Goal: Check status: Check status

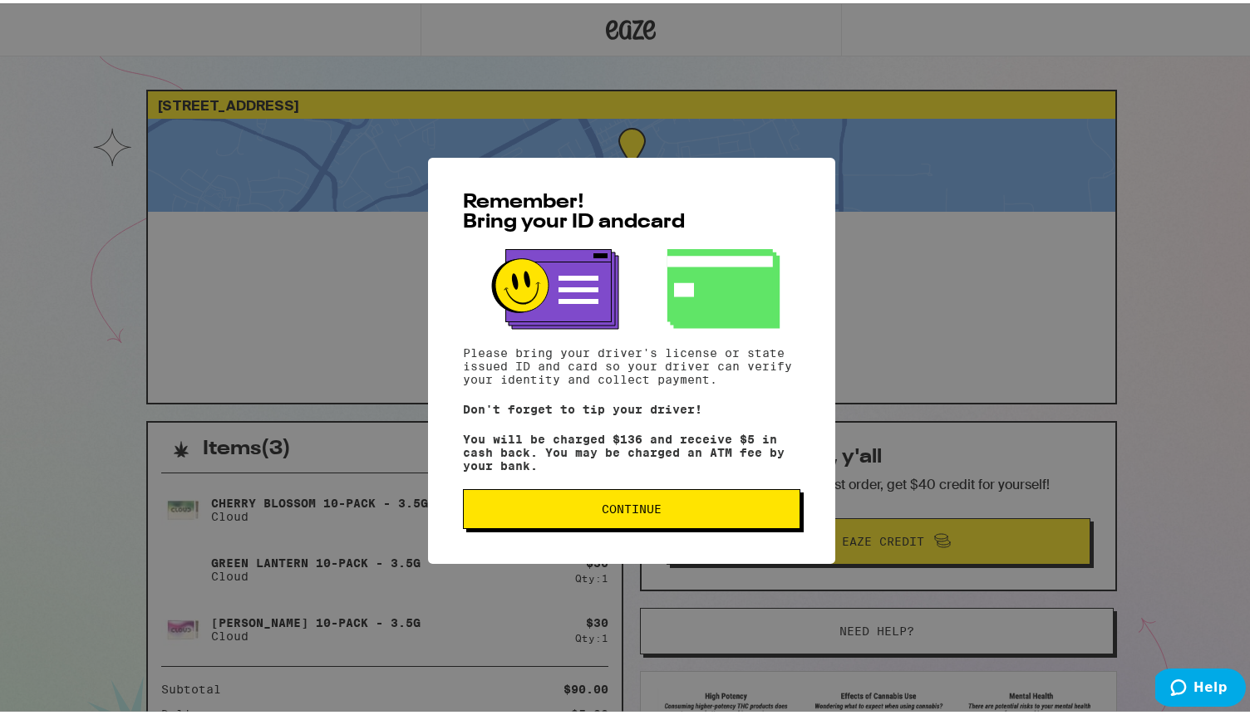
click at [688, 494] on button "Continue" at bounding box center [631, 506] width 337 height 40
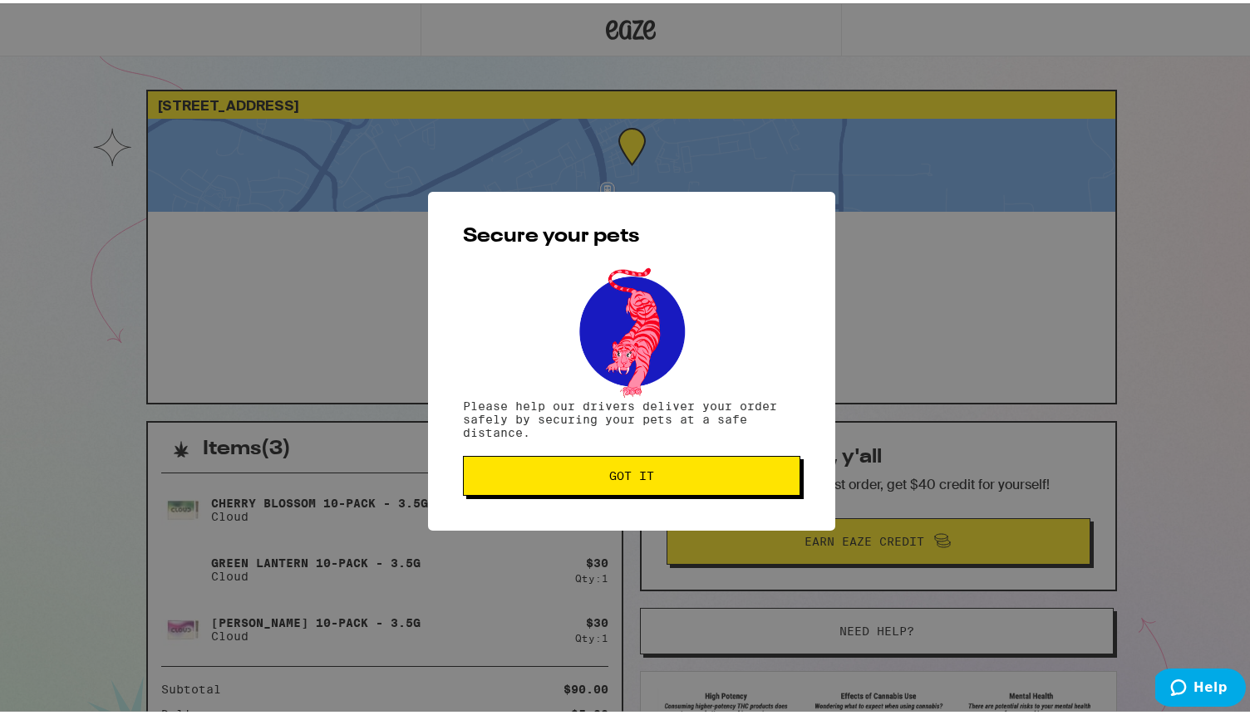
click at [683, 481] on button "Got it" at bounding box center [631, 473] width 337 height 40
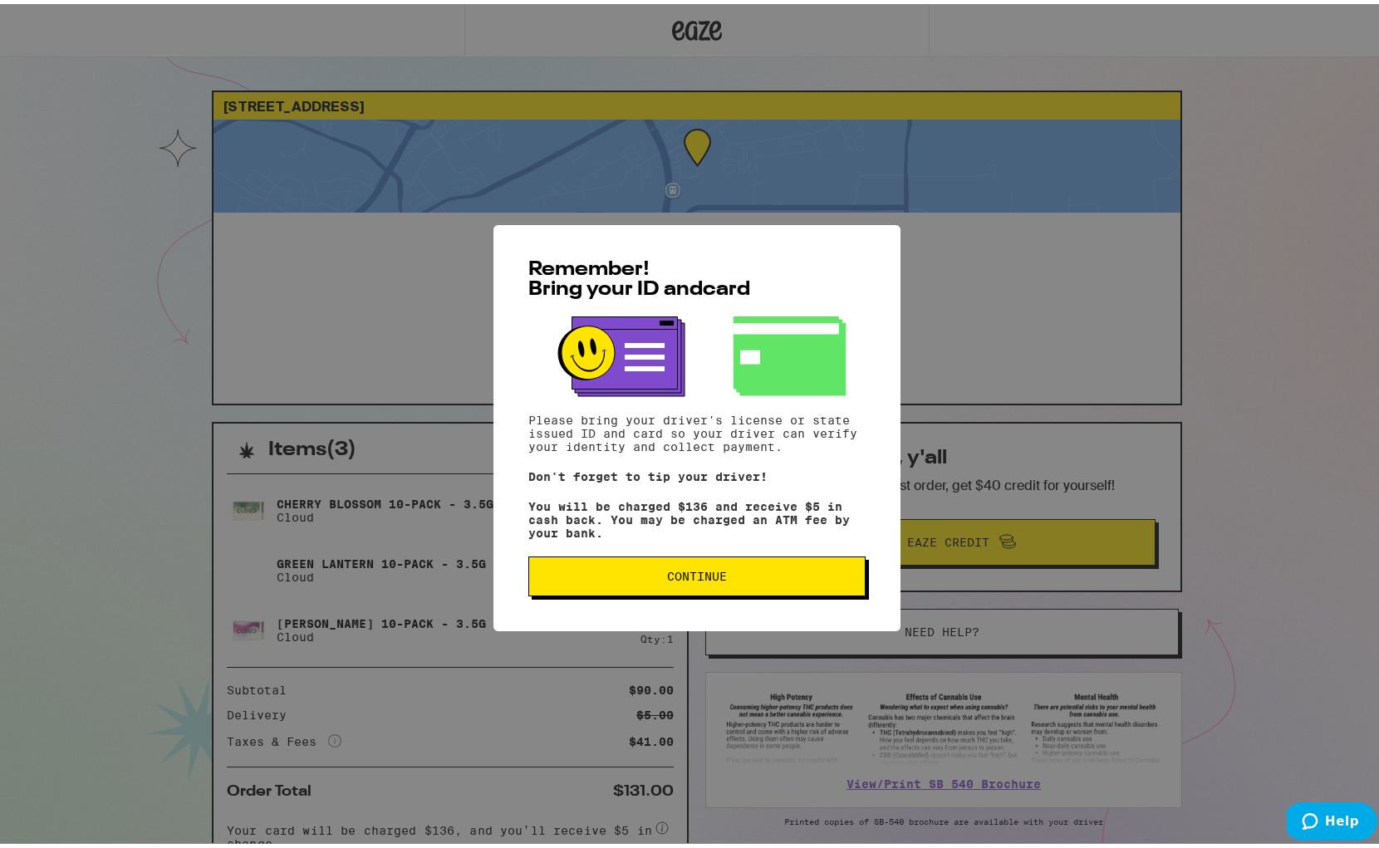
click at [816, 587] on button "Continue" at bounding box center [696, 573] width 337 height 40
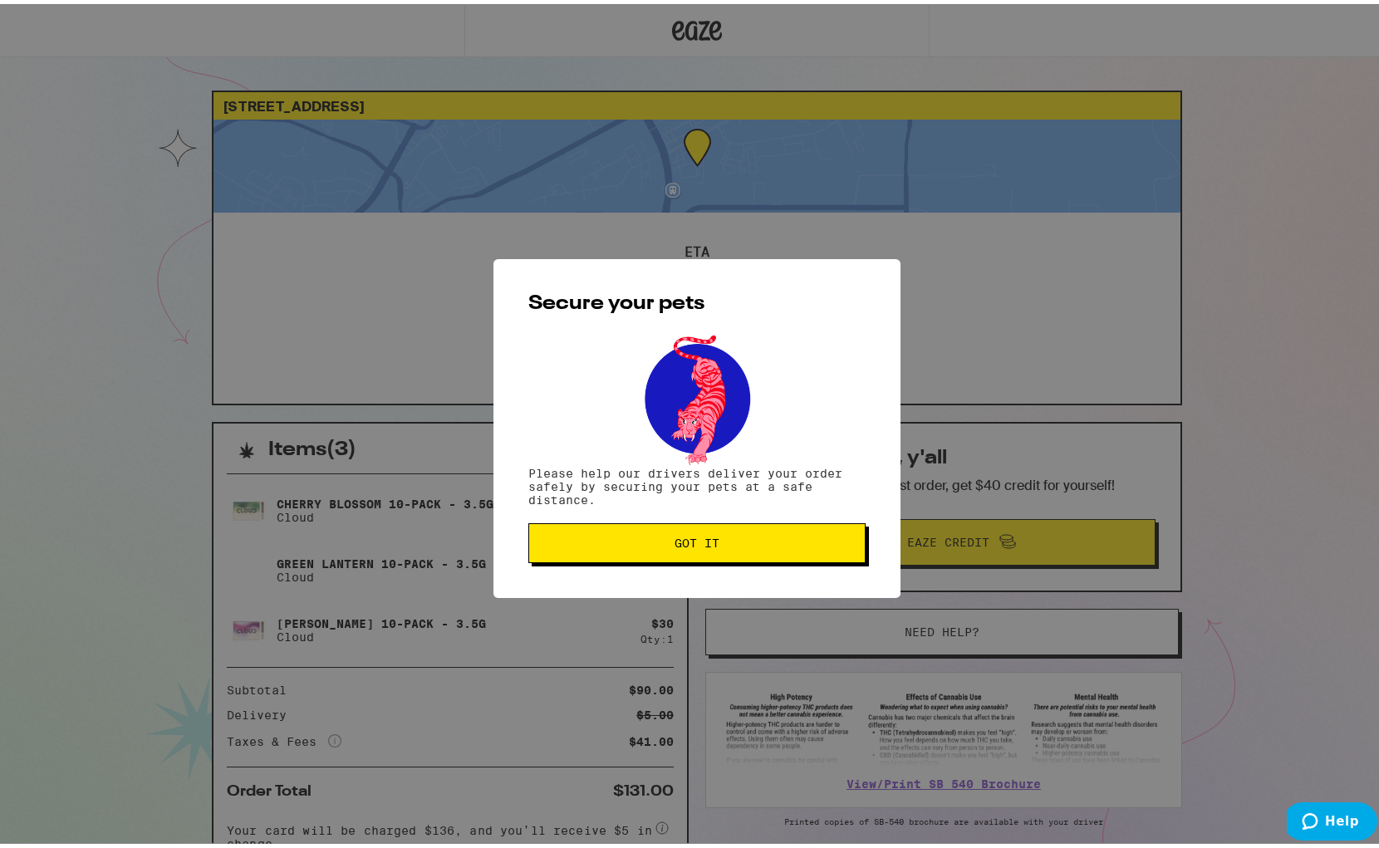
click at [818, 535] on span "Got it" at bounding box center [697, 539] width 309 height 12
